Goal: Information Seeking & Learning: Learn about a topic

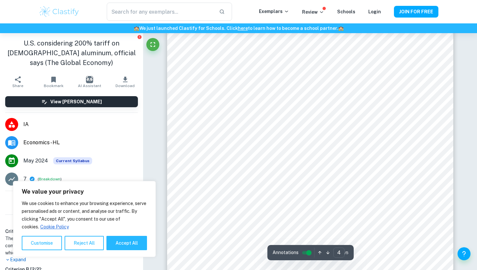
scroll to position [1337, 0]
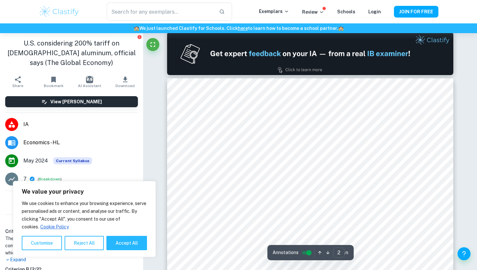
type input "1"
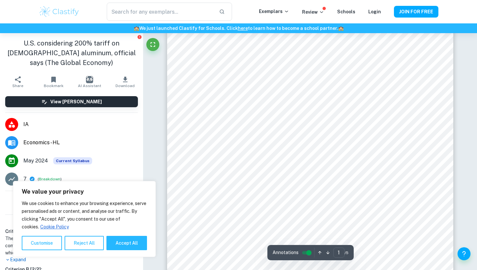
scroll to position [62, 0]
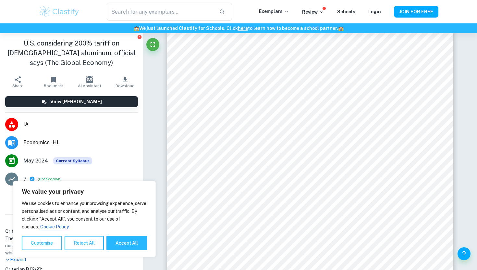
click at [71, 11] on img at bounding box center [59, 11] width 41 height 13
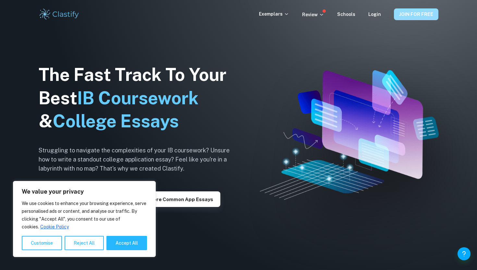
click at [415, 9] on button "JOIN FOR FREE" at bounding box center [416, 14] width 44 height 12
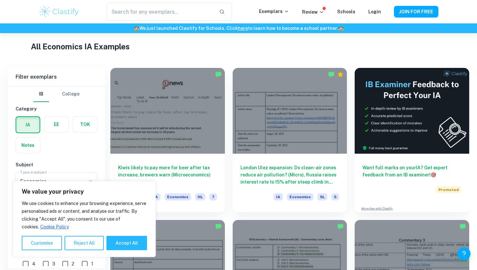
scroll to position [175, 0]
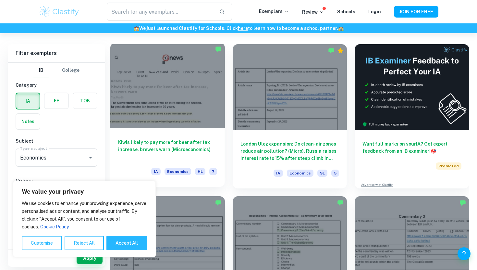
click at [197, 106] on div at bounding box center [167, 86] width 115 height 86
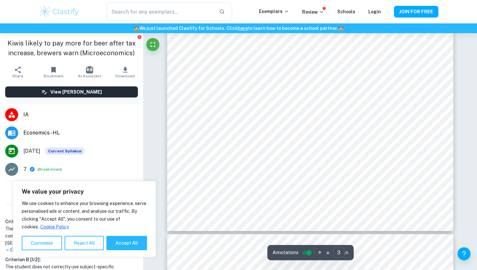
scroll to position [1116, 0]
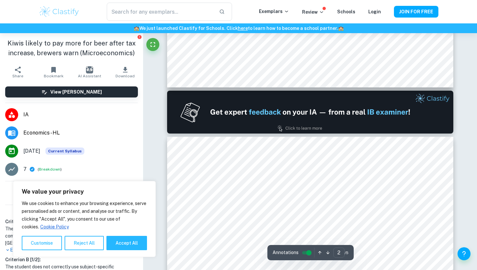
type input "1"
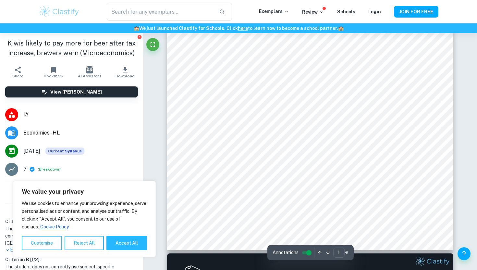
scroll to position [0, 0]
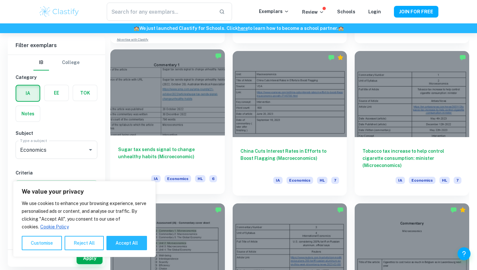
scroll to position [615, 0]
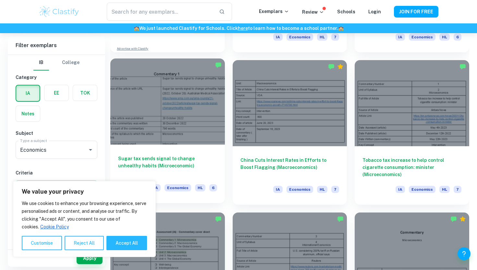
click at [185, 117] on div at bounding box center [167, 101] width 115 height 86
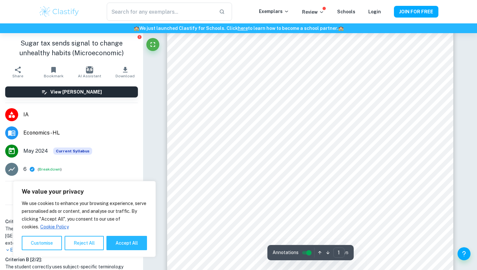
scroll to position [18, 0]
click at [468, 254] on button "Help and Feedback" at bounding box center [464, 253] width 13 height 13
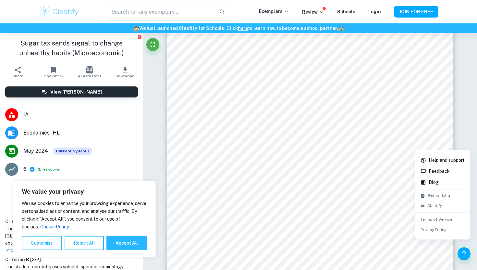
click at [302, 215] on div at bounding box center [238, 135] width 477 height 270
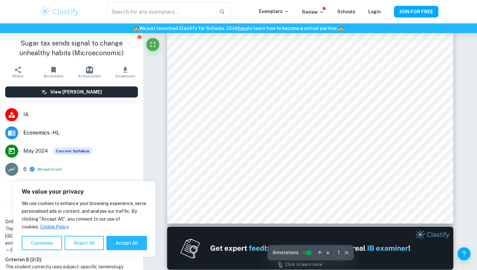
scroll to position [211, 0]
